Goal: Task Accomplishment & Management: Manage account settings

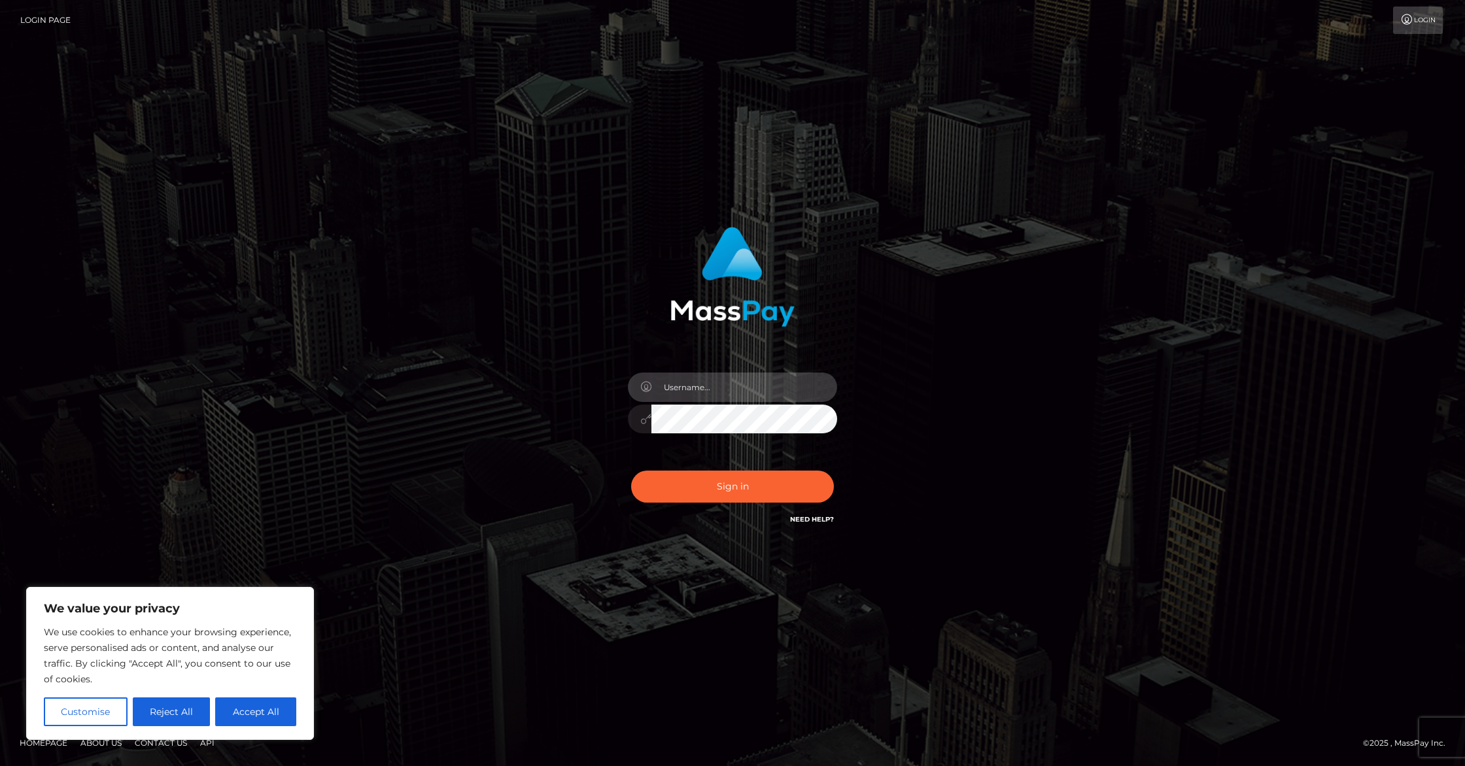
click at [719, 399] on input "text" at bounding box center [744, 387] width 186 height 29
type input "[EMAIL_ADDRESS][DOMAIN_NAME]"
click at [735, 483] on button "Sign in" at bounding box center [732, 487] width 203 height 32
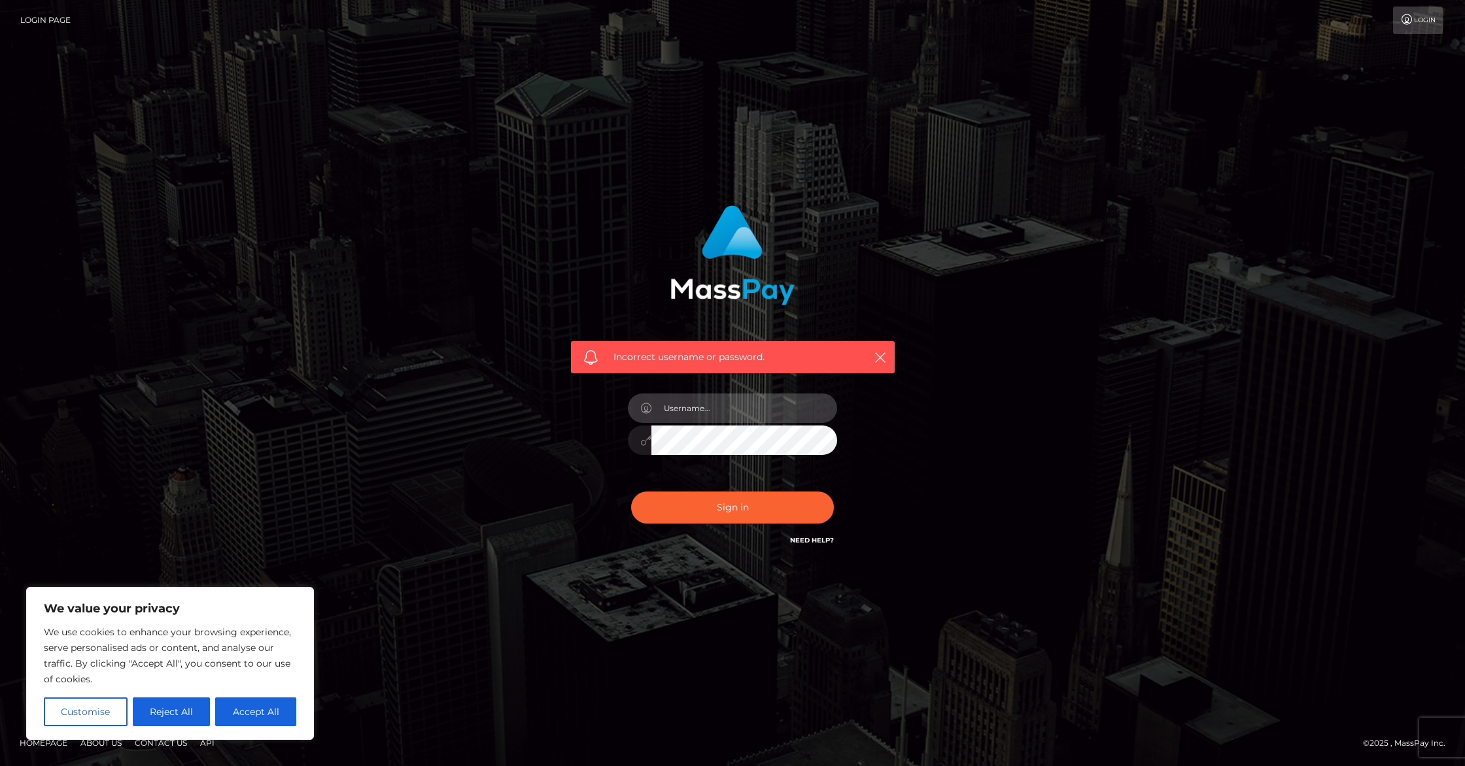
click at [729, 417] on input "text" at bounding box center [744, 408] width 186 height 29
type input "[EMAIL_ADDRESS][DOMAIN_NAME]"
click at [736, 505] on button "Sign in" at bounding box center [732, 508] width 203 height 32
click at [248, 712] on button "Accept All" at bounding box center [255, 712] width 81 height 29
checkbox input "true"
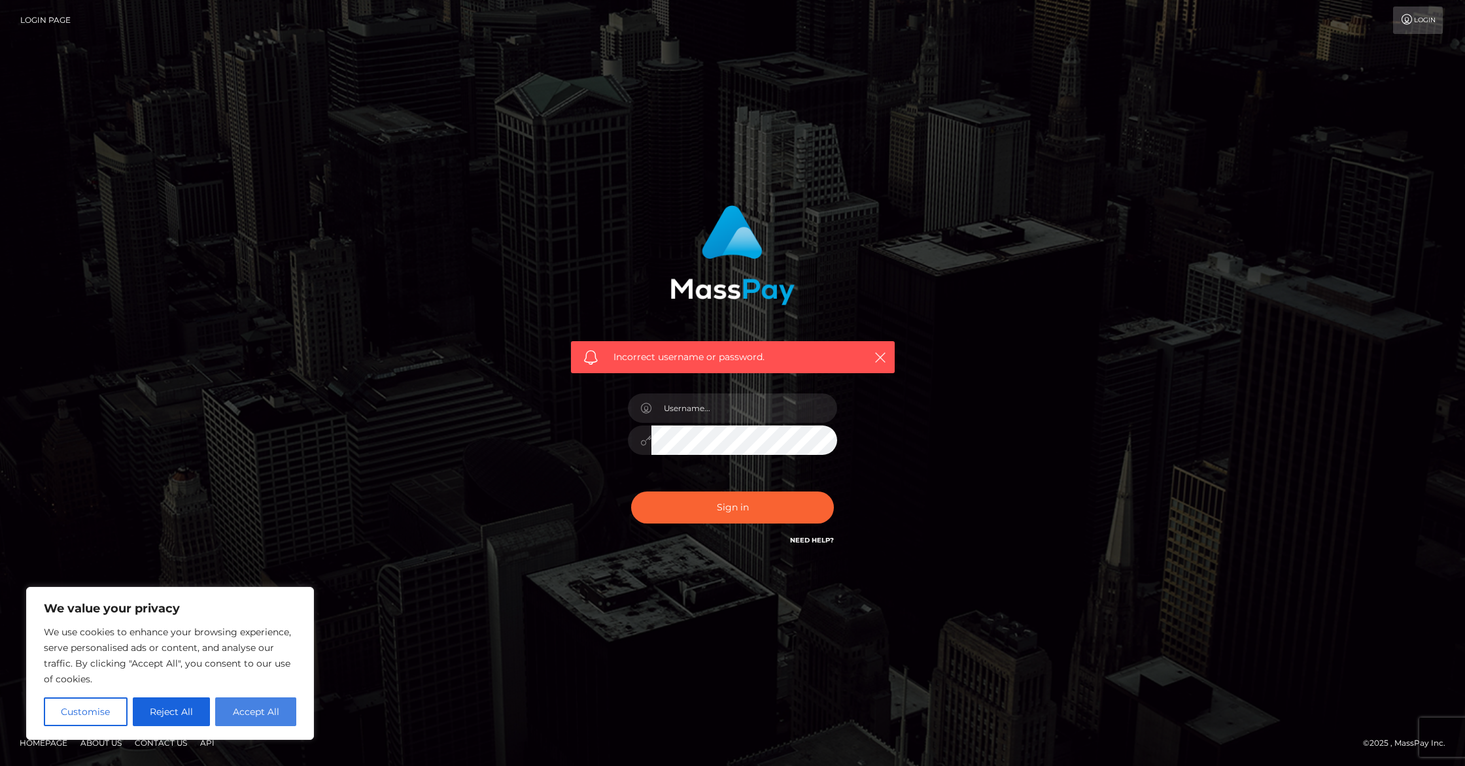
checkbox input "true"
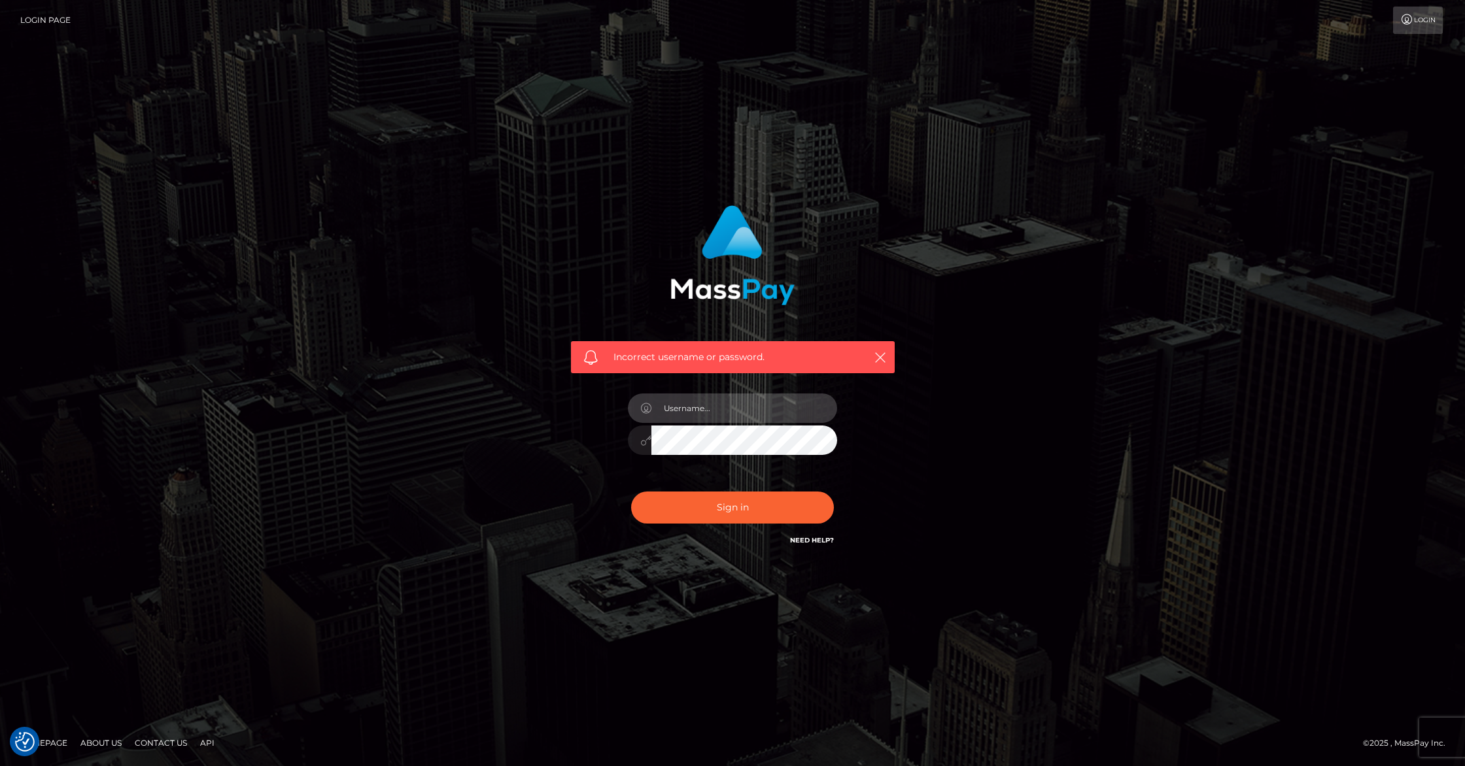
click at [703, 416] on input "text" at bounding box center [744, 408] width 186 height 29
type input "[EMAIL_ADDRESS][DOMAIN_NAME]"
click at [687, 500] on button "Sign in" at bounding box center [732, 508] width 203 height 32
click at [706, 416] on input "text" at bounding box center [744, 408] width 186 height 29
type input "[EMAIL_ADDRESS][DOMAIN_NAME]"
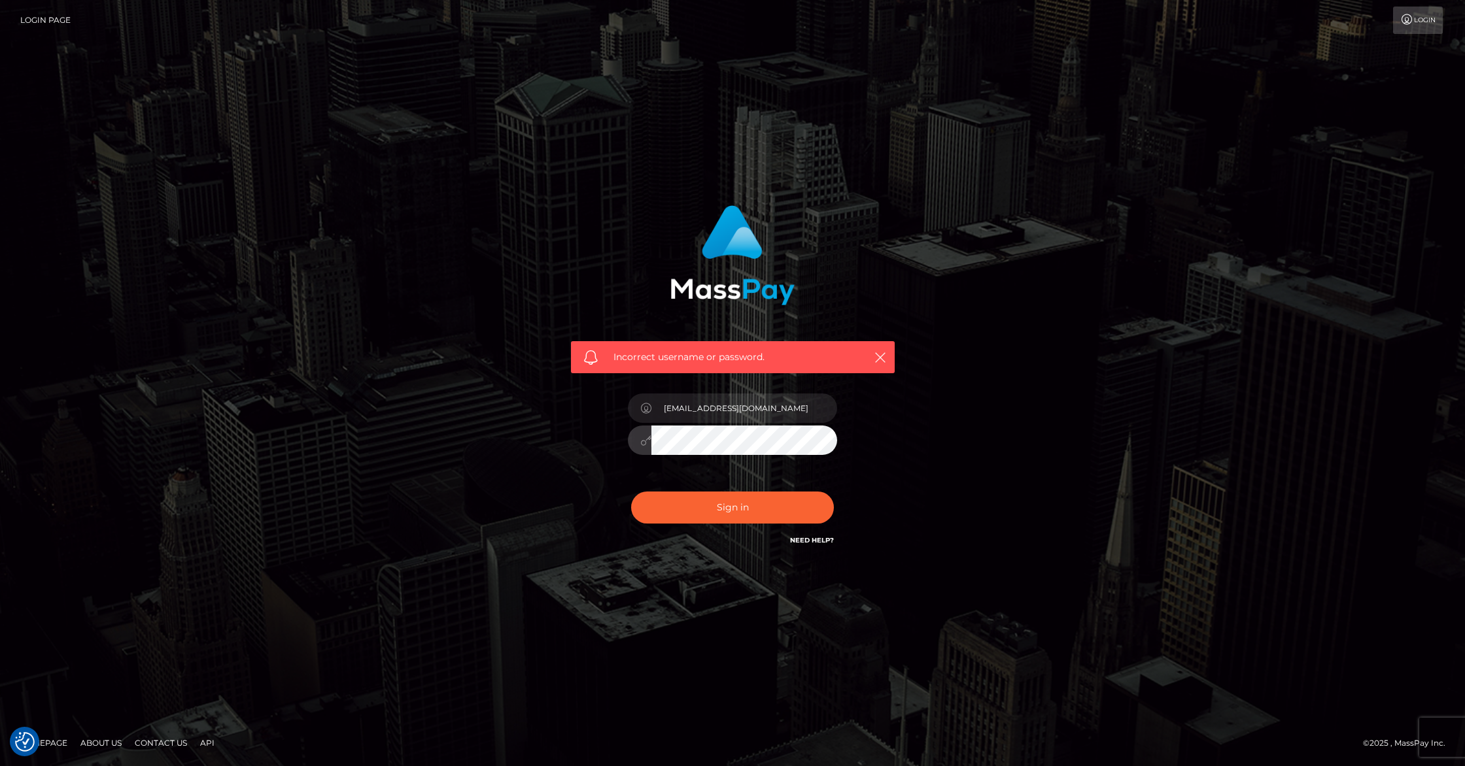
click at [631, 492] on button "Sign in" at bounding box center [732, 508] width 203 height 32
click at [702, 417] on input "text" at bounding box center [744, 408] width 186 height 29
drag, startPoint x: 757, startPoint y: 420, endPoint x: 707, endPoint y: 410, distance: 50.0
click at [707, 410] on input "[EMAIL_ADDRESS][DOMAIN_NAME]" at bounding box center [744, 408] width 186 height 29
type input "lexastahl"
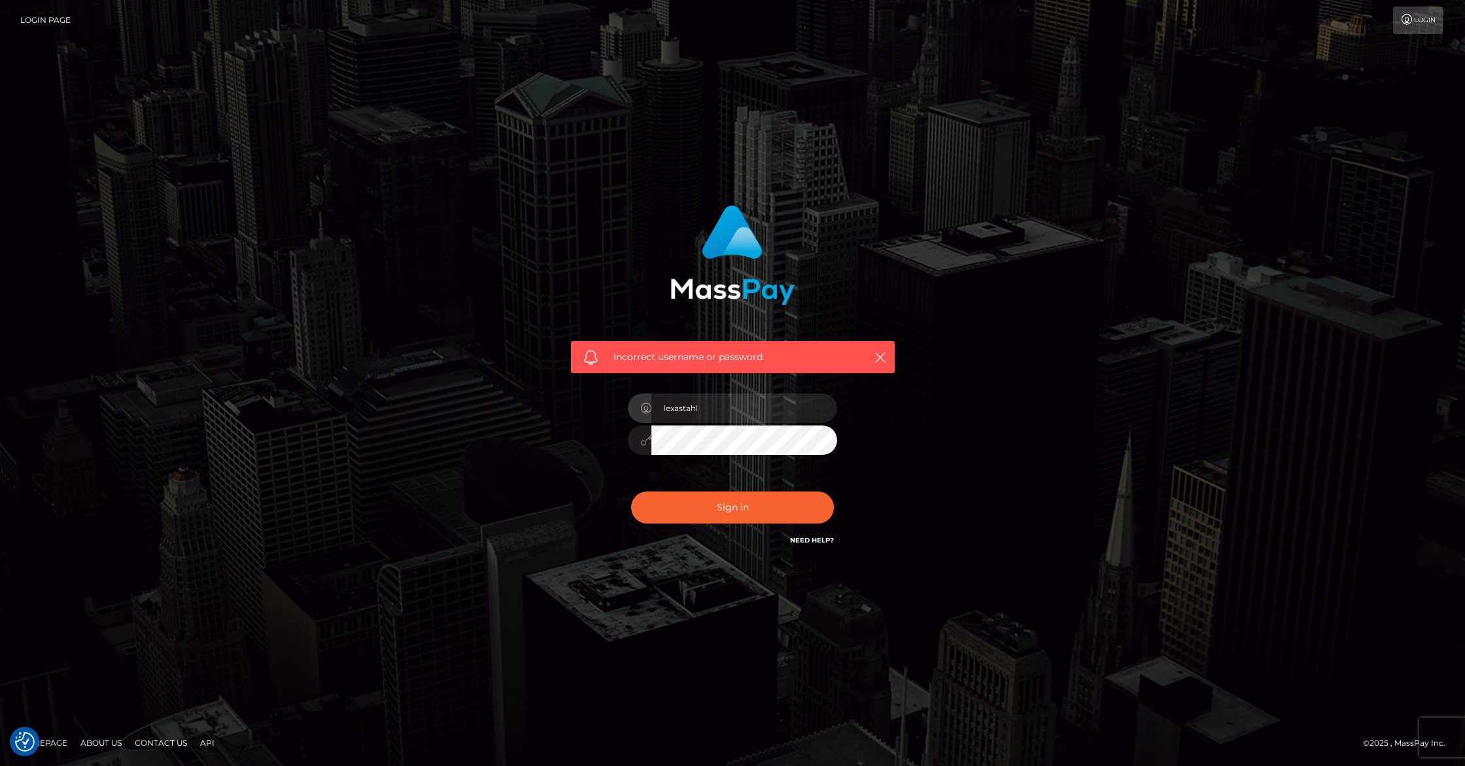
click at [631, 492] on button "Sign in" at bounding box center [732, 508] width 203 height 32
click at [711, 403] on input "text" at bounding box center [744, 408] width 186 height 29
click at [1018, 336] on div "Incorrect username or password." at bounding box center [732, 384] width 745 height 376
click at [807, 546] on div "Need Help?" at bounding box center [812, 542] width 44 height 16
click at [806, 544] on link "Need Help?" at bounding box center [812, 540] width 44 height 9
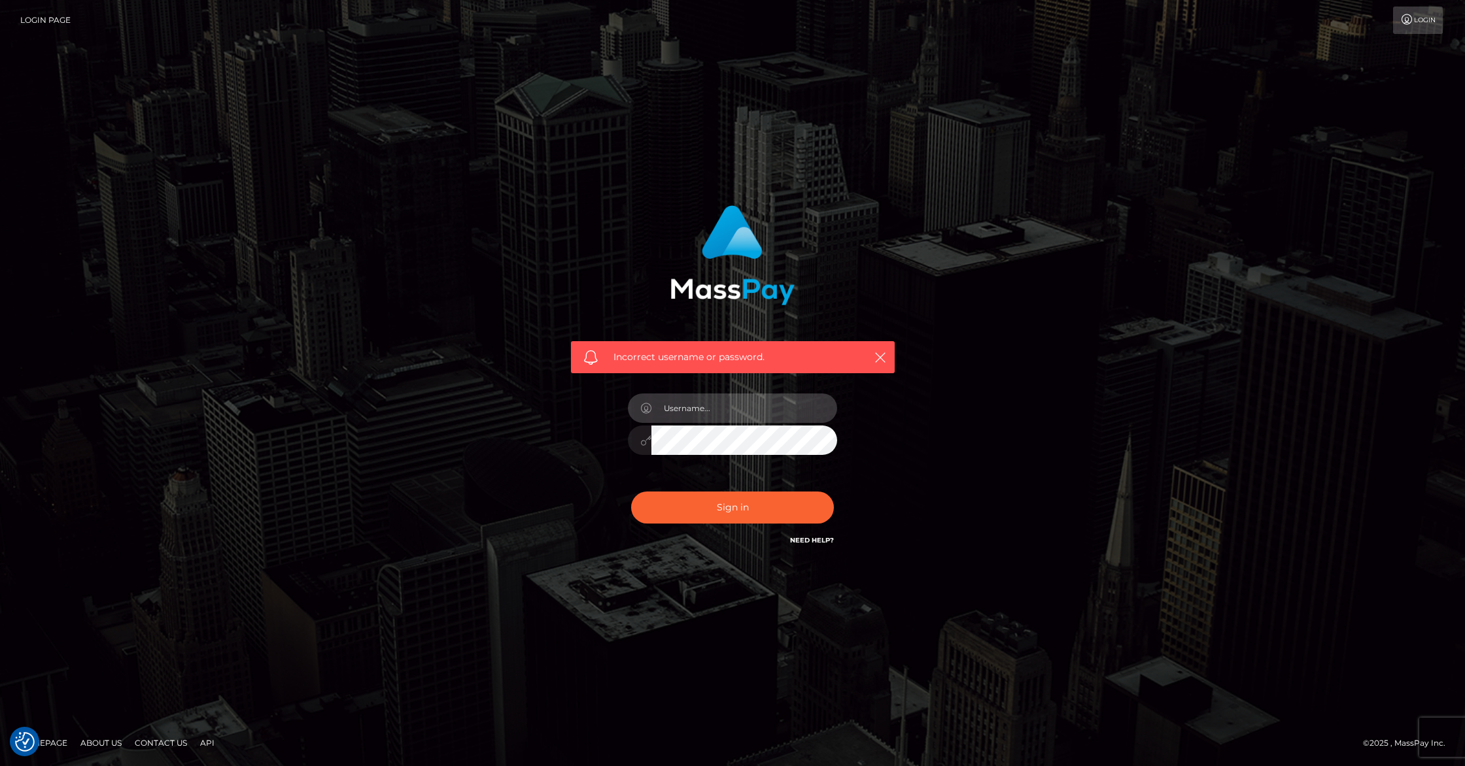
click at [717, 415] on input "text" at bounding box center [744, 408] width 186 height 29
type input "[EMAIL_ADDRESS][DOMAIN_NAME]"
click at [691, 509] on button "Sign in" at bounding box center [732, 508] width 203 height 32
click at [143, 740] on link "Contact Us" at bounding box center [160, 743] width 63 height 20
